Goal: Navigation & Orientation: Find specific page/section

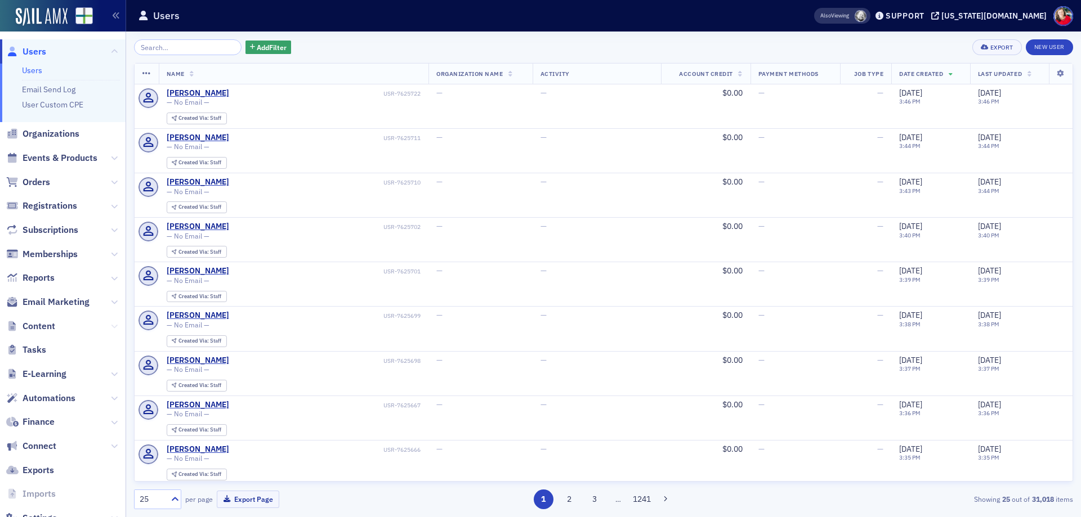
click at [111, 328] on icon at bounding box center [114, 326] width 7 height 7
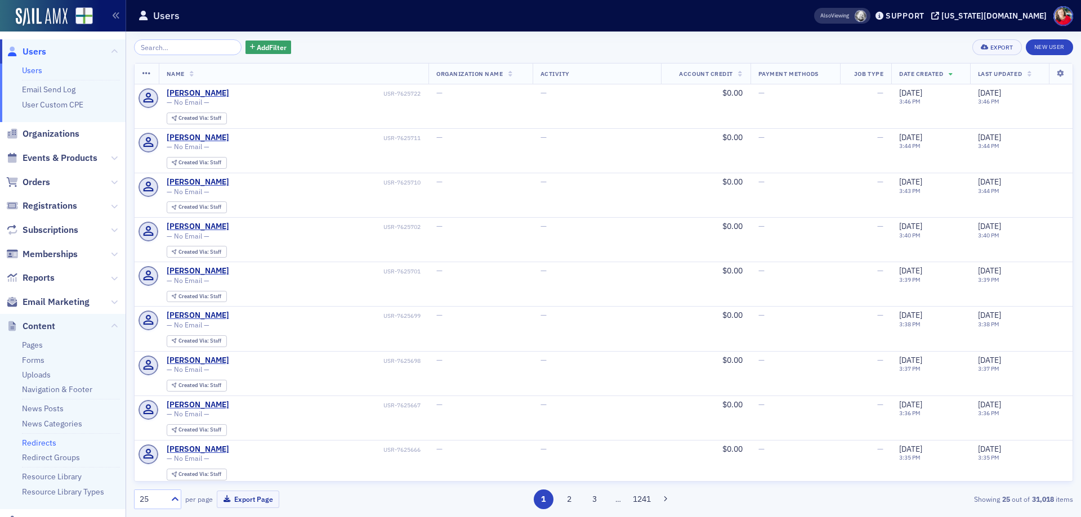
click at [52, 440] on link "Redirects" at bounding box center [39, 443] width 34 height 10
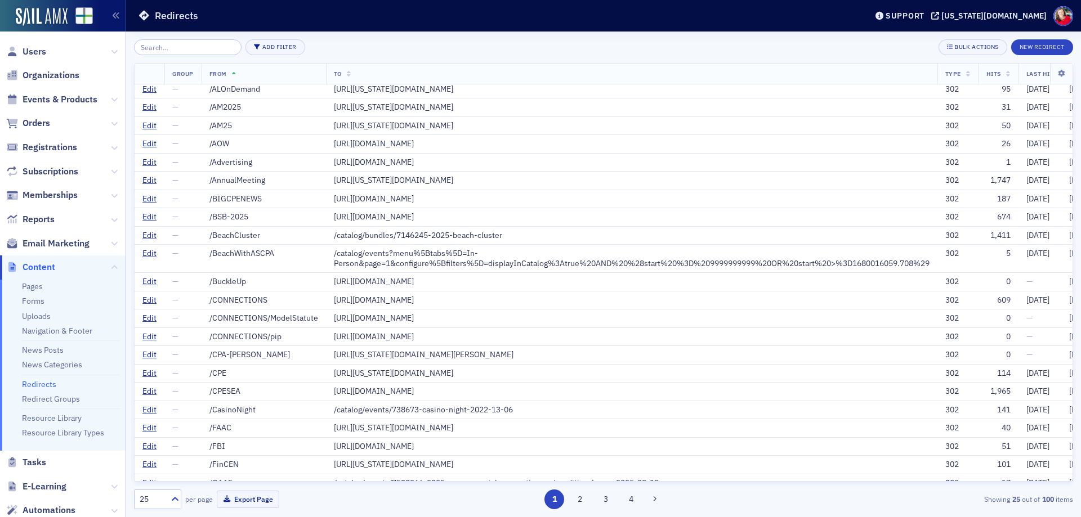
scroll to position [78, 0]
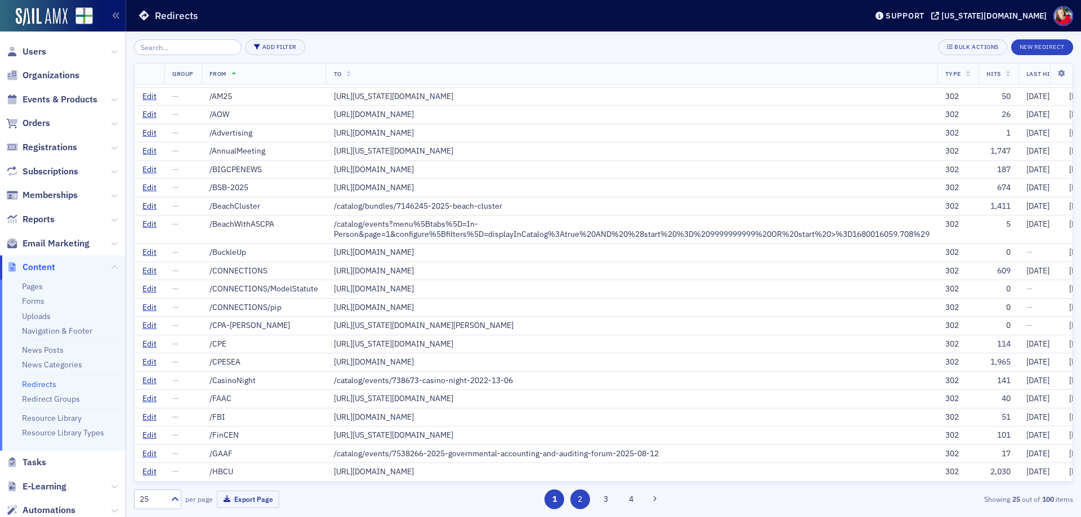
click at [582, 504] on button "2" at bounding box center [580, 500] width 20 height 20
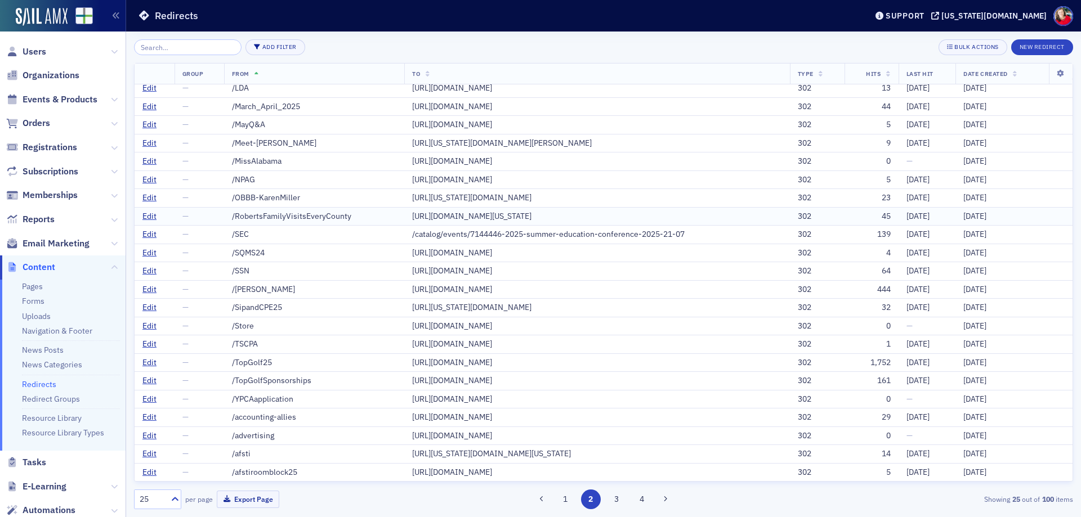
scroll to position [78, 0]
click at [618, 504] on button "3" at bounding box center [616, 500] width 20 height 20
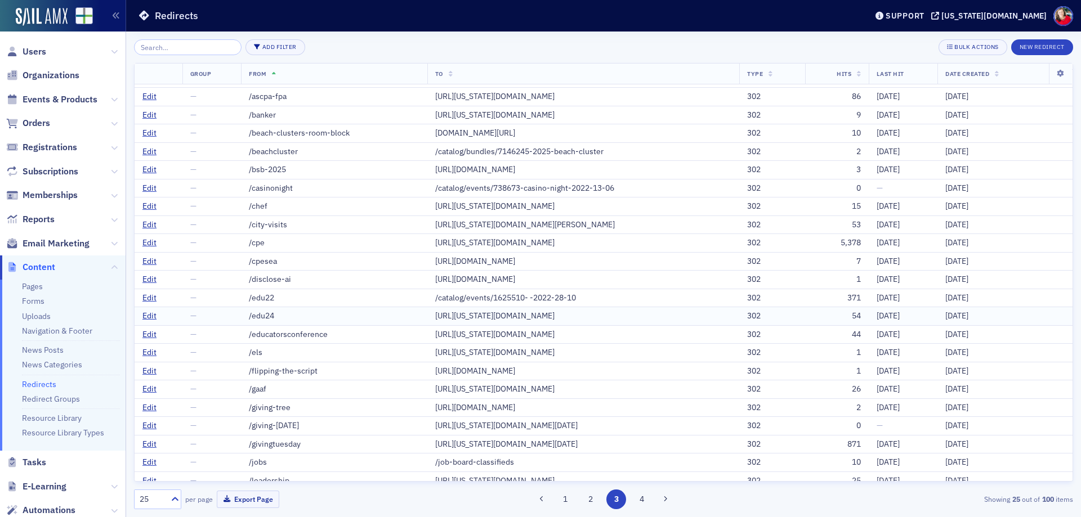
scroll to position [108, 0]
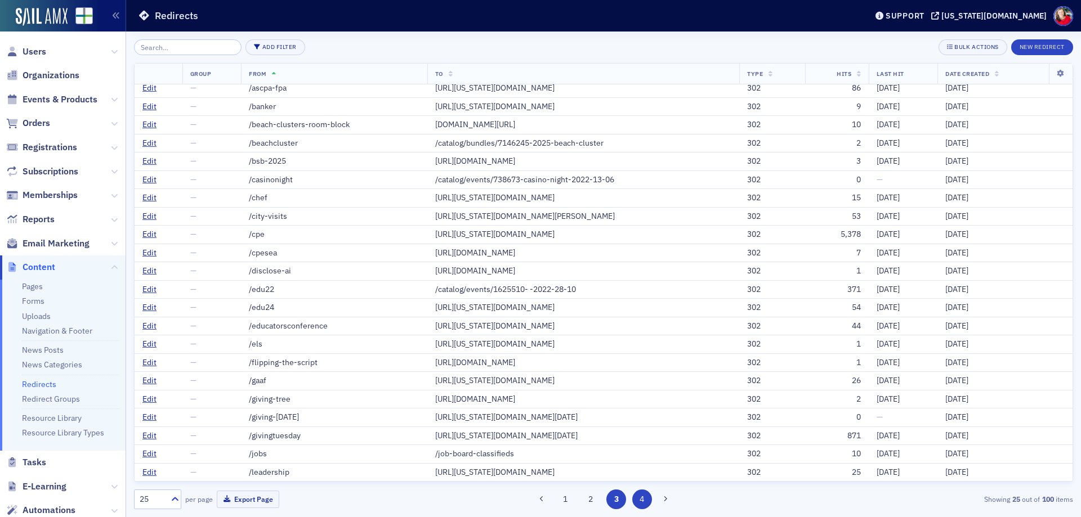
click at [638, 504] on button "4" at bounding box center [642, 500] width 20 height 20
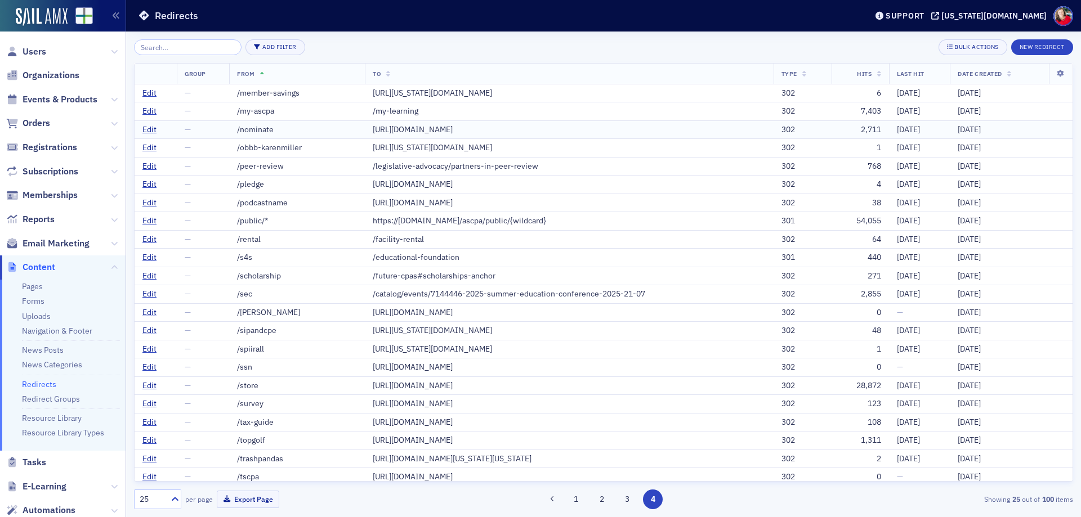
drag, startPoint x: 377, startPoint y: 128, endPoint x: 588, endPoint y: 132, distance: 211.2
click at [588, 132] on div "[URL][DOMAIN_NAME]" at bounding box center [569, 130] width 393 height 10
copy div "[URL][DOMAIN_NAME]"
click at [628, 502] on button "3" at bounding box center [628, 500] width 20 height 20
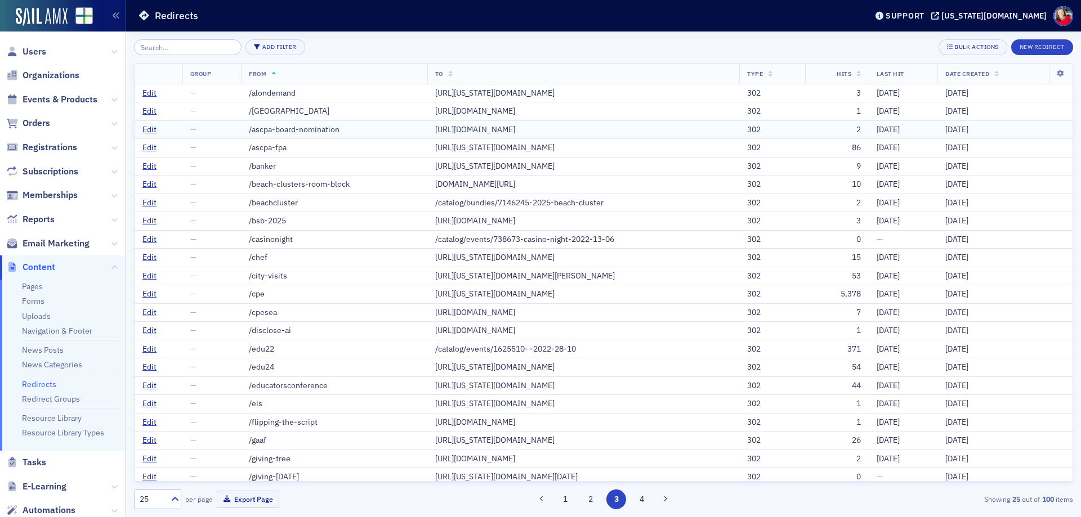
drag, startPoint x: 521, startPoint y: 126, endPoint x: 300, endPoint y: 127, distance: 220.7
click at [427, 127] on td "[URL][DOMAIN_NAME]" at bounding box center [583, 129] width 312 height 19
copy div "[URL][DOMAIN_NAME]"
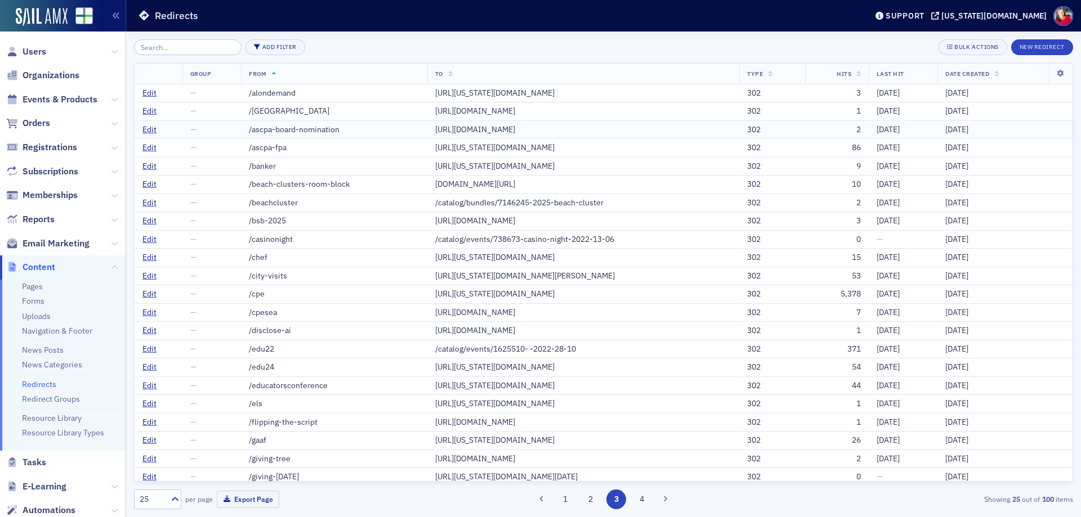
click at [254, 135] on div "/ascpa-board-nomination" at bounding box center [334, 130] width 171 height 10
drag, startPoint x: 251, startPoint y: 139, endPoint x: 211, endPoint y: 131, distance: 40.7
click at [249, 131] on div "/ascpa-board-nomination" at bounding box center [334, 130] width 171 height 10
copy div "ascpa-board-nomination"
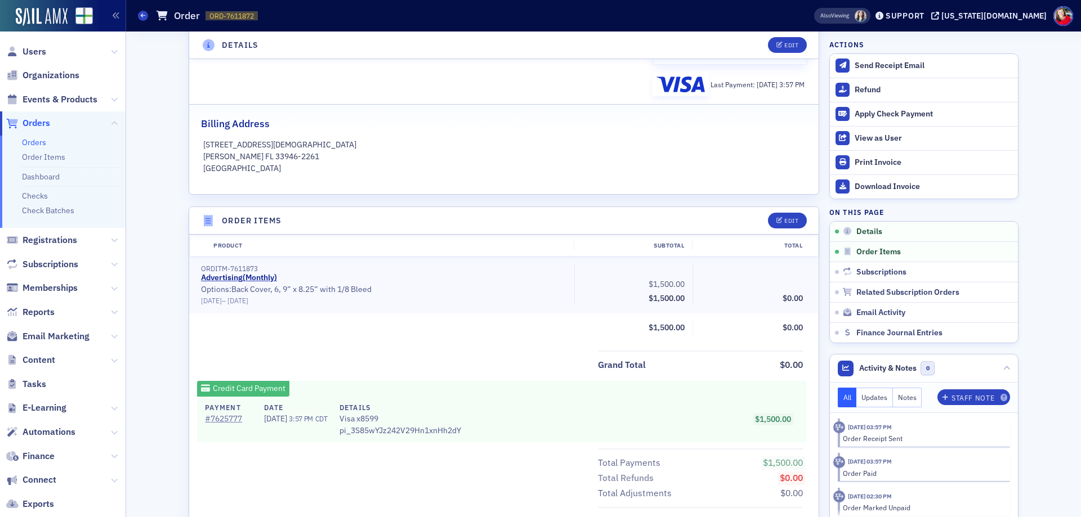
scroll to position [225, 0]
